Goal: Task Accomplishment & Management: Complete application form

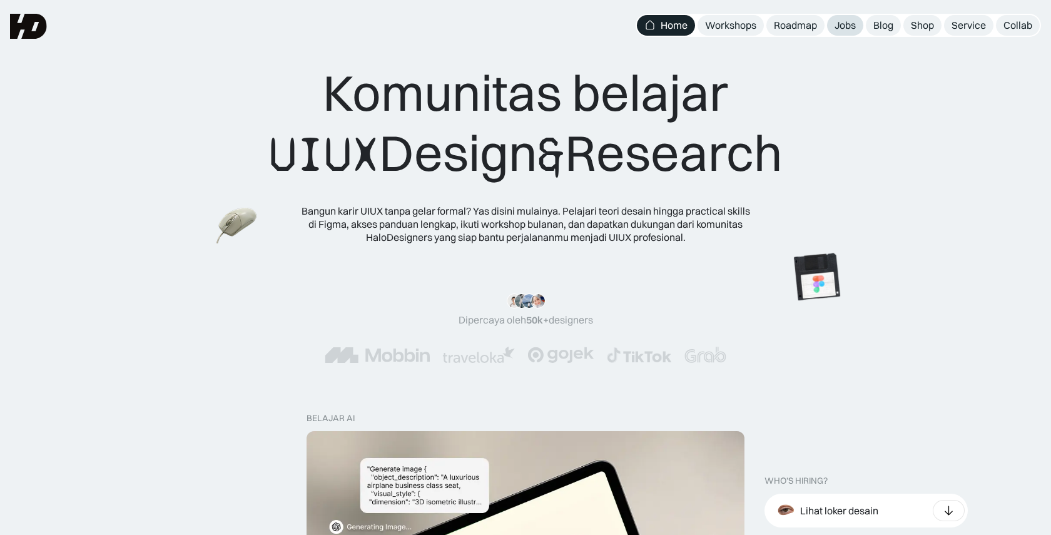
click at [856, 21] on link "Jobs" at bounding box center [845, 25] width 36 height 21
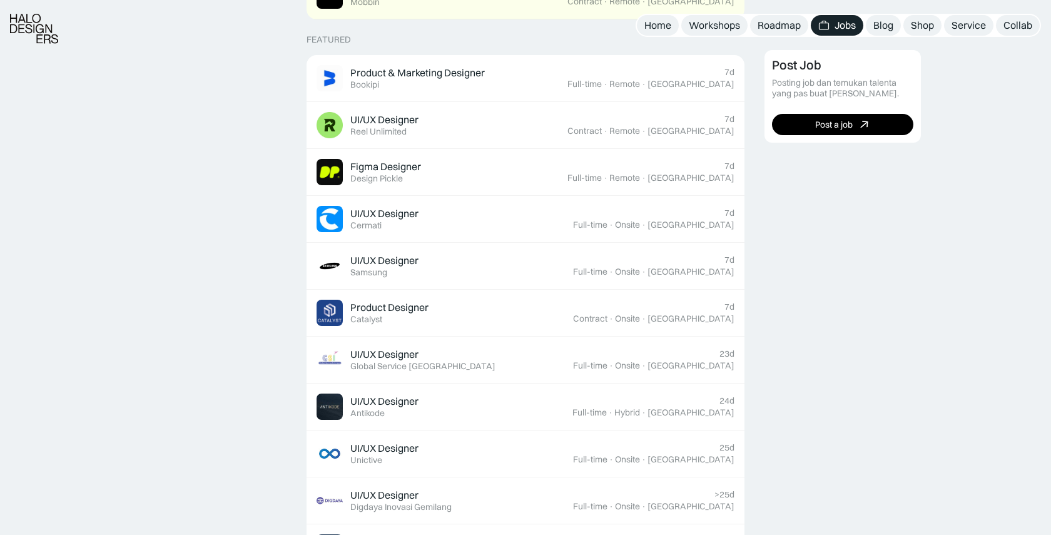
scroll to position [482, 0]
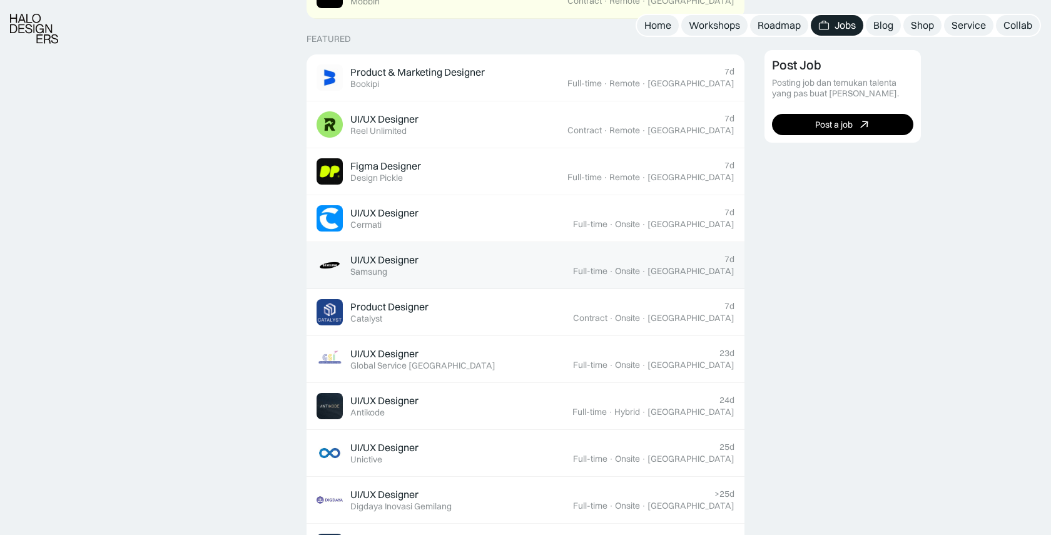
click at [573, 257] on div "UI/UX Designer Featured Samsung" at bounding box center [445, 265] width 256 height 26
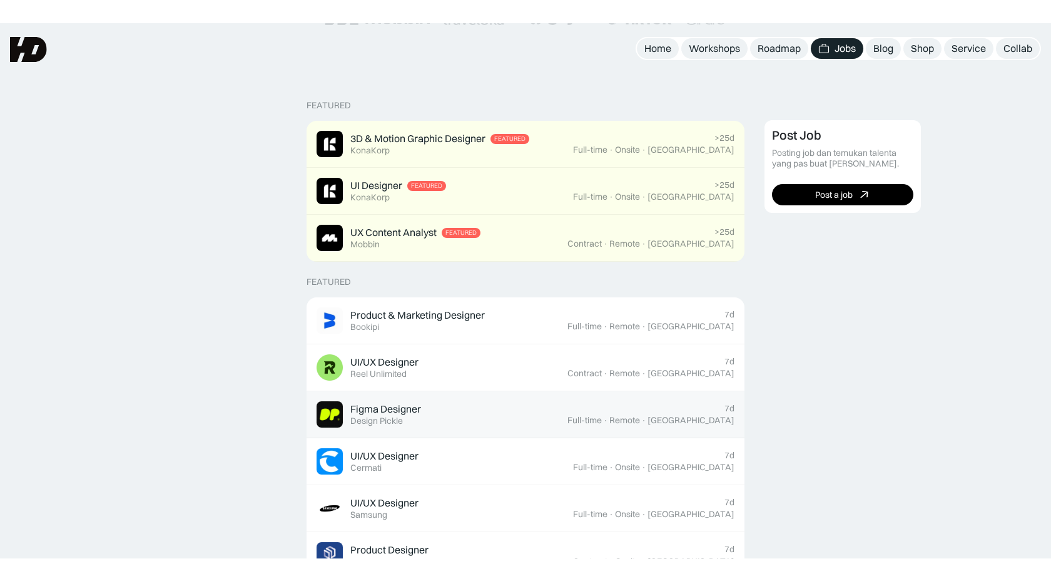
scroll to position [0, 0]
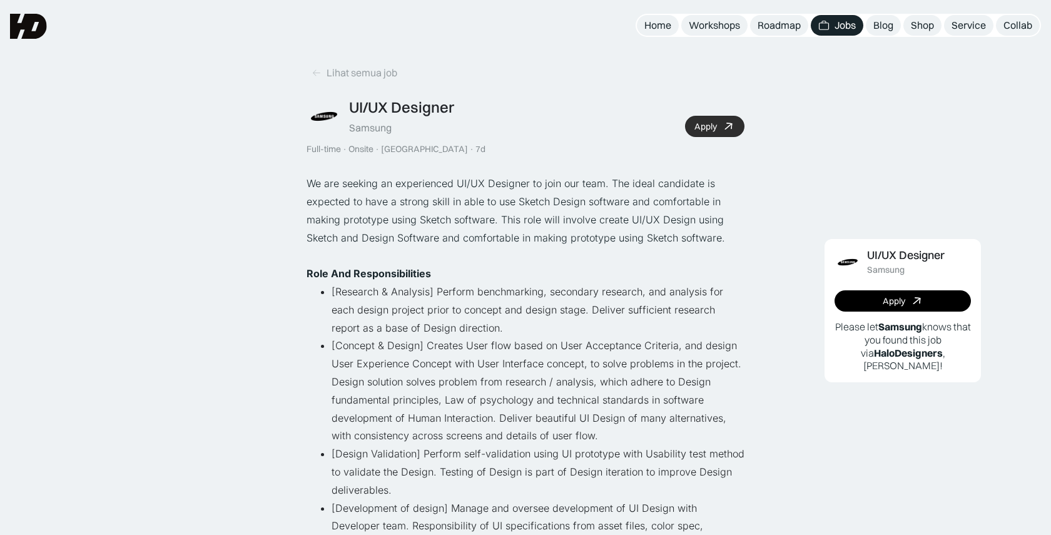
click at [732, 128] on icon at bounding box center [728, 127] width 18 height 18
